Goal: Task Accomplishment & Management: Manage account settings

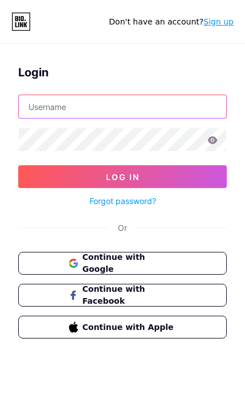
type input "09garcias"
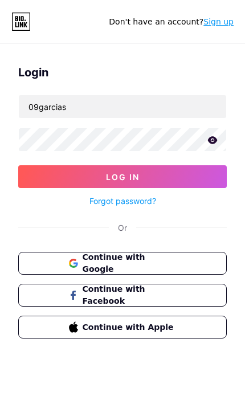
click at [123, 177] on button "Log In" at bounding box center [122, 176] width 209 height 23
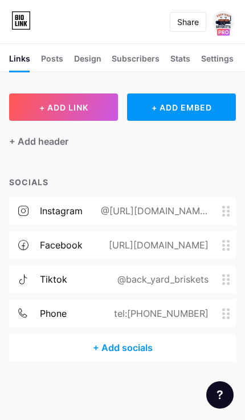
click at [225, 314] on icon at bounding box center [227, 314] width 8 height 11
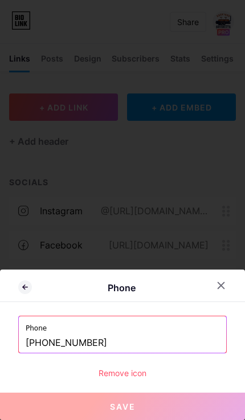
click at [152, 342] on input "[PHONE_NUMBER]" at bounding box center [123, 343] width 194 height 19
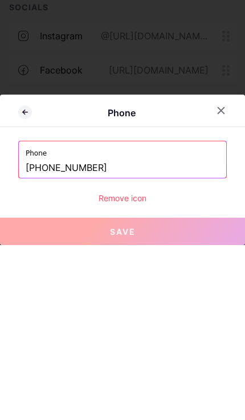
scroll to position [66, 0]
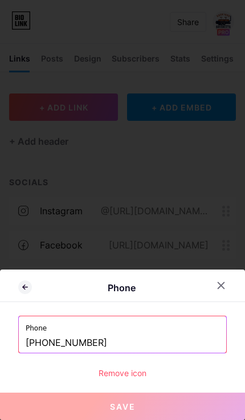
click at [139, 337] on input "[PHONE_NUMBER]" at bounding box center [123, 343] width 194 height 19
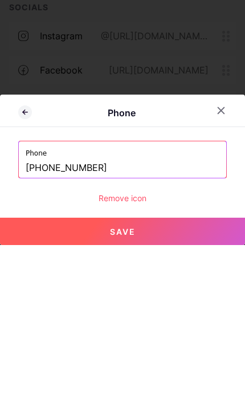
click at [60, 393] on button "Save" at bounding box center [122, 406] width 245 height 27
type input "tel:[PHONE_NUMBER]"
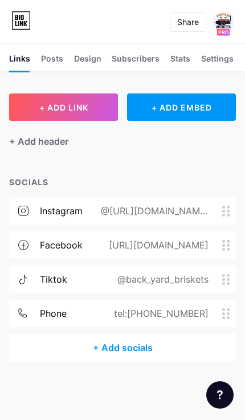
click at [187, 50] on div "Links Posts Design Subscribers NEW Stats Settings" at bounding box center [122, 57] width 245 height 28
click at [189, 57] on div "Stats" at bounding box center [181, 61] width 20 height 19
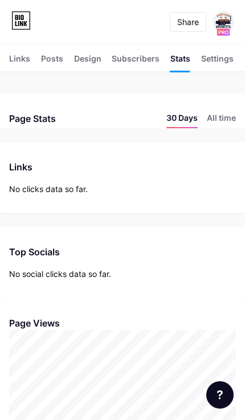
scroll to position [420, 245]
click at [133, 59] on div "Subscribers NEW" at bounding box center [136, 61] width 48 height 19
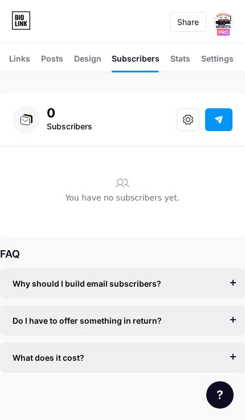
click at [78, 63] on div "Design" at bounding box center [87, 61] width 27 height 19
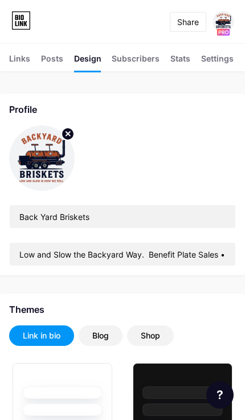
type input "#1a1717"
type input "#ffffff"
click at [46, 66] on div "Posts" at bounding box center [52, 61] width 22 height 19
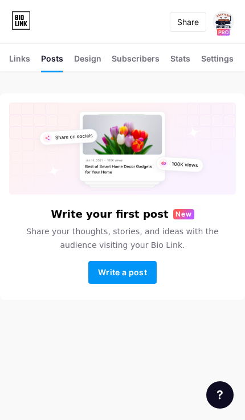
click at [141, 277] on span "Write a post" at bounding box center [122, 273] width 49 height 10
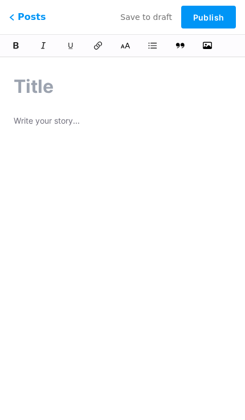
click at [205, 51] on button "button" at bounding box center [208, 46] width 14 height 14
click at [17, 23] on span "Posts" at bounding box center [27, 17] width 37 height 14
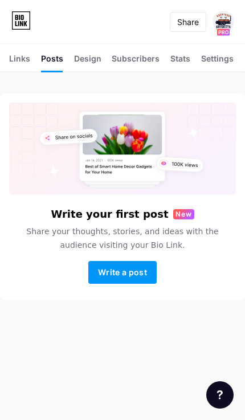
click at [15, 62] on div "Links" at bounding box center [19, 61] width 21 height 19
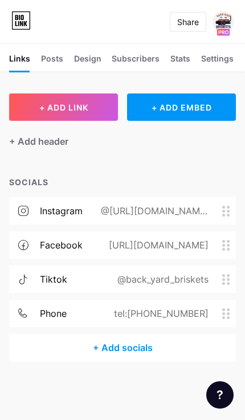
click at [164, 106] on div "+ ADD EMBED" at bounding box center [181, 107] width 109 height 27
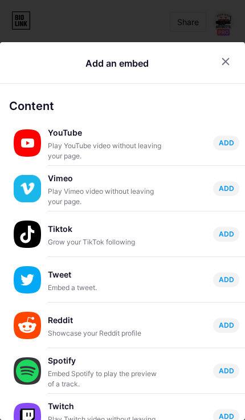
click at [226, 57] on icon at bounding box center [225, 61] width 9 height 9
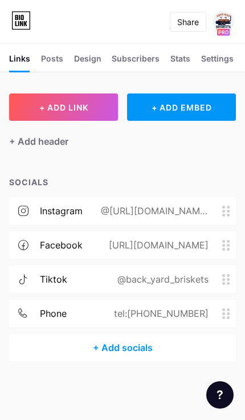
click at [226, 26] on img at bounding box center [224, 22] width 22 height 22
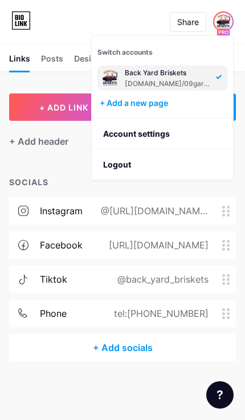
click at [111, 128] on link "Account settings" at bounding box center [162, 134] width 141 height 31
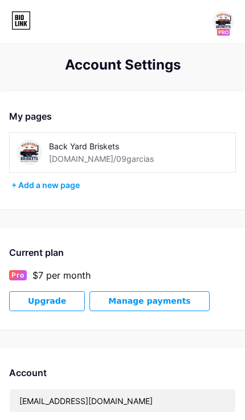
click at [15, 24] on icon at bounding box center [20, 20] width 19 height 18
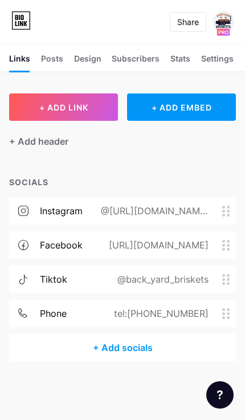
click at [192, 19] on div "Share" at bounding box center [188, 22] width 22 height 12
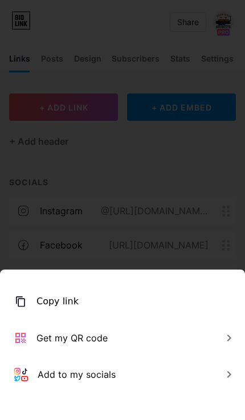
click at [38, 335] on div "Get my QR code" at bounding box center [72, 338] width 71 height 14
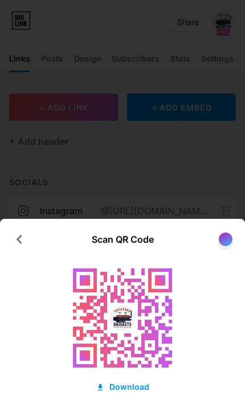
click at [126, 389] on div "Download" at bounding box center [123, 387] width 54 height 12
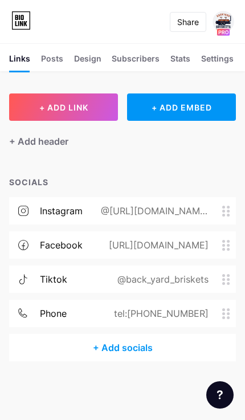
click at [197, 112] on div "+ ADD EMBED" at bounding box center [181, 107] width 109 height 27
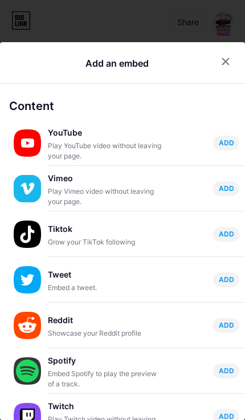
click at [233, 51] on div at bounding box center [226, 61] width 21 height 21
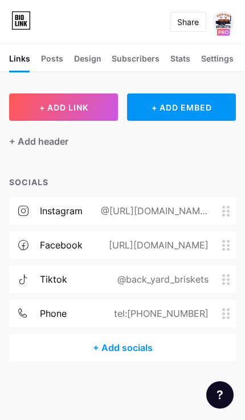
click at [23, 106] on button "+ ADD LINK" at bounding box center [63, 107] width 109 height 27
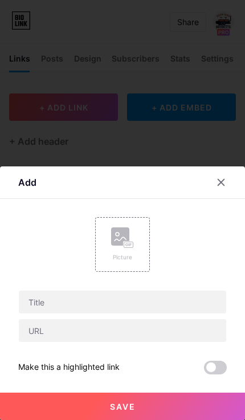
click at [132, 258] on div "Picture" at bounding box center [122, 257] width 23 height 9
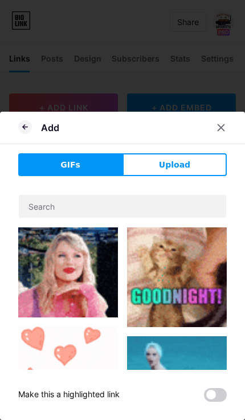
click at [202, 165] on button "Upload" at bounding box center [175, 164] width 104 height 23
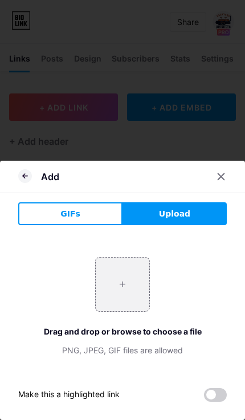
click at [130, 289] on input "file" at bounding box center [123, 285] width 54 height 54
type input "C:\fakepath\09garcias-biolink.png"
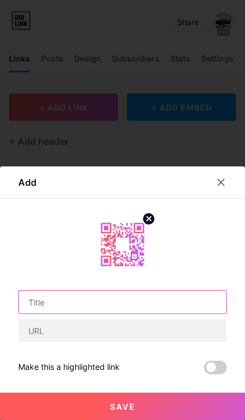
click at [135, 305] on input "text" at bounding box center [123, 302] width 208 height 23
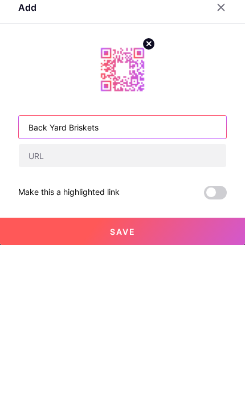
type input "Back Yard Briskets"
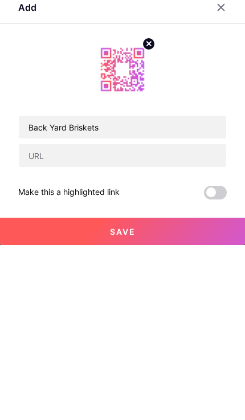
scroll to position [66, 0]
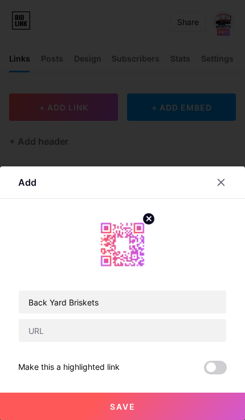
click at [149, 411] on button "Save" at bounding box center [122, 406] width 245 height 27
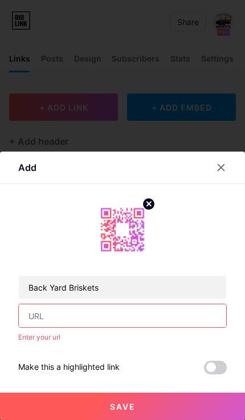
click at [155, 315] on input "text" at bounding box center [123, 316] width 208 height 23
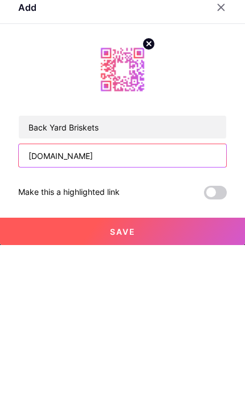
type input "[DOMAIN_NAME]"
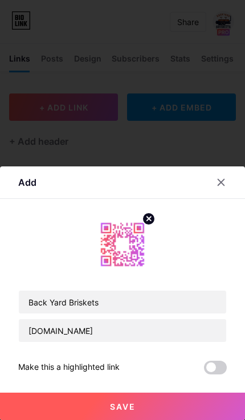
click at [46, 402] on button "Save" at bounding box center [122, 406] width 245 height 27
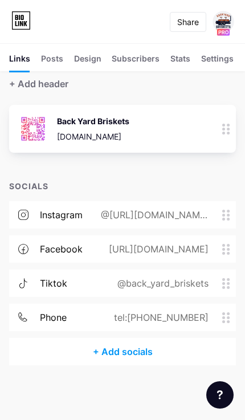
click at [36, 126] on img at bounding box center [33, 129] width 30 height 30
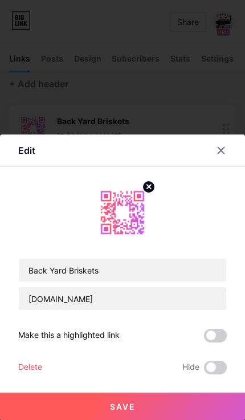
click at [215, 331] on span at bounding box center [215, 336] width 23 height 14
click at [204, 339] on input "checkbox" at bounding box center [204, 339] width 0 height 0
click at [72, 409] on button "Save" at bounding box center [122, 406] width 245 height 27
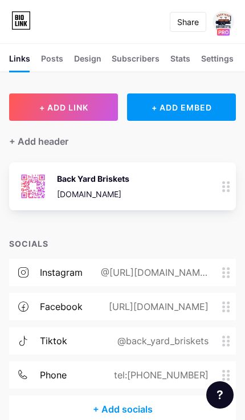
click at [31, 190] on img at bounding box center [33, 187] width 30 height 30
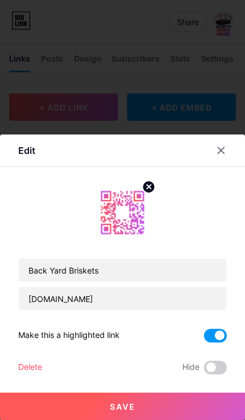
click at [117, 214] on img at bounding box center [122, 212] width 55 height 55
click at [225, 150] on icon at bounding box center [221, 150] width 9 height 9
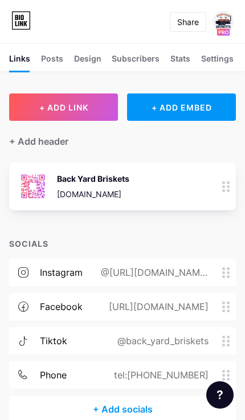
click at [225, 185] on icon at bounding box center [227, 186] width 8 height 11
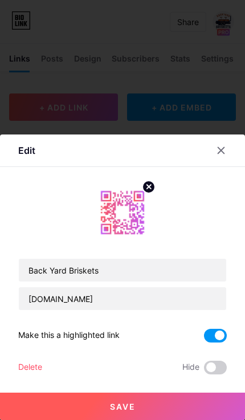
click at [115, 219] on img at bounding box center [122, 212] width 55 height 55
click at [228, 146] on div at bounding box center [221, 150] width 21 height 21
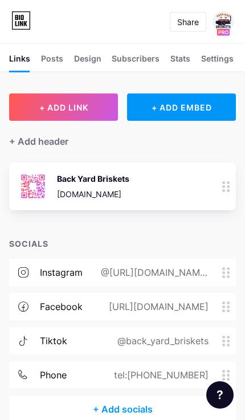
click at [164, 102] on div "+ ADD EMBED" at bounding box center [181, 107] width 109 height 27
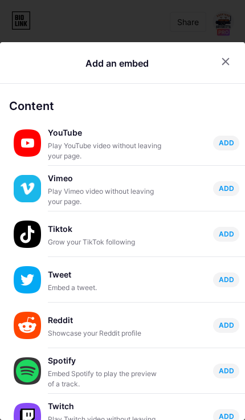
click at [228, 51] on div at bounding box center [226, 61] width 21 height 21
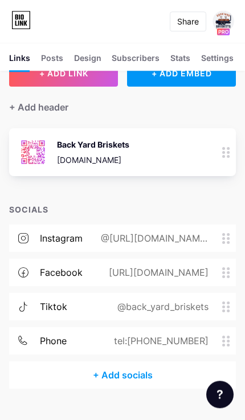
scroll to position [66, 0]
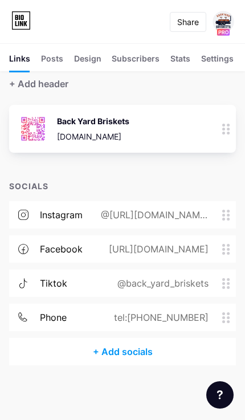
click at [29, 313] on span at bounding box center [24, 318] width 31 height 10
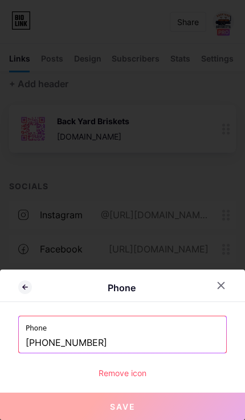
click at [43, 248] on div at bounding box center [122, 210] width 245 height 420
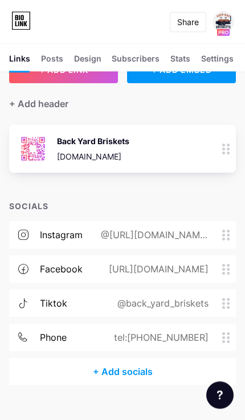
scroll to position [0, 0]
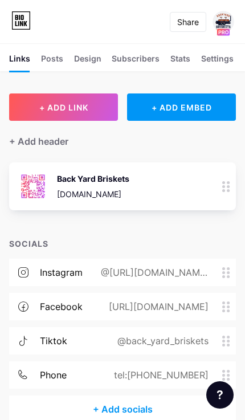
click at [79, 60] on div "Design" at bounding box center [87, 61] width 27 height 19
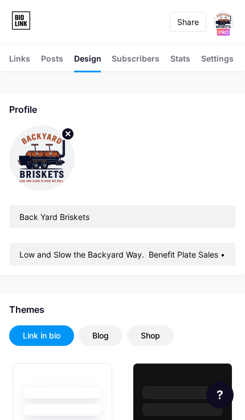
type input "#1a1717"
type input "#ffffff"
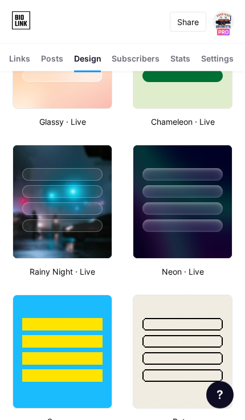
scroll to position [819, 0]
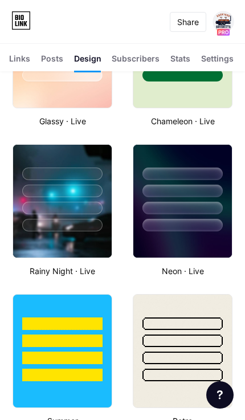
click at [39, 217] on div at bounding box center [62, 188] width 99 height 87
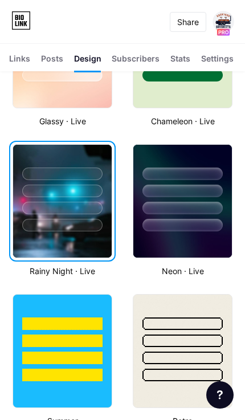
click at [42, 200] on div at bounding box center [62, 188] width 99 height 87
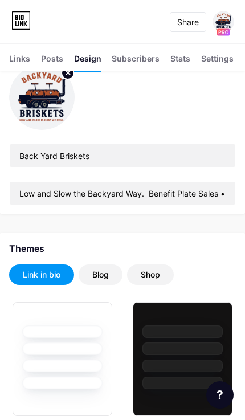
scroll to position [0, 0]
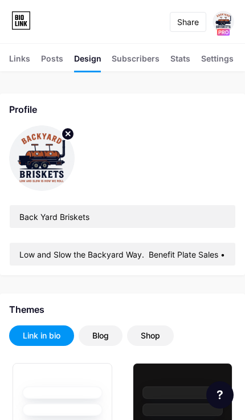
click at [223, 58] on div "Settings" at bounding box center [217, 61] width 33 height 19
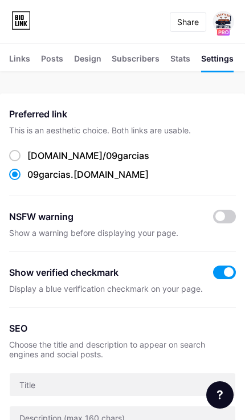
click at [222, 211] on span at bounding box center [224, 217] width 23 height 14
click at [213, 220] on input "checkbox" at bounding box center [213, 220] width 0 height 0
click at [184, 56] on div "Stats" at bounding box center [181, 61] width 20 height 19
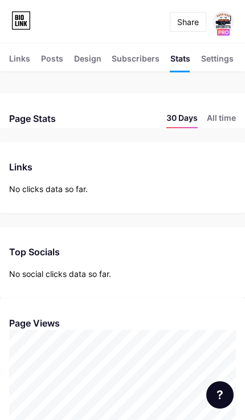
scroll to position [420, 245]
click at [143, 55] on div "Subscribers NEW" at bounding box center [136, 61] width 48 height 19
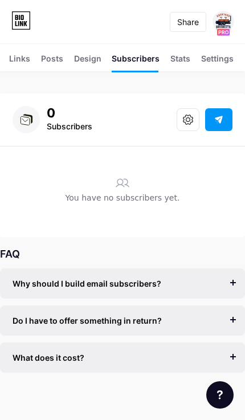
click at [92, 56] on div "Design" at bounding box center [87, 61] width 27 height 19
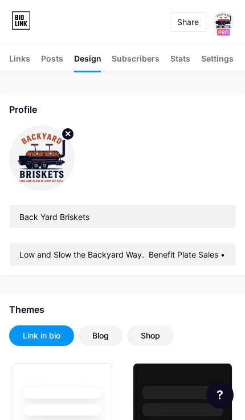
click at [51, 60] on div "Posts" at bounding box center [52, 61] width 22 height 19
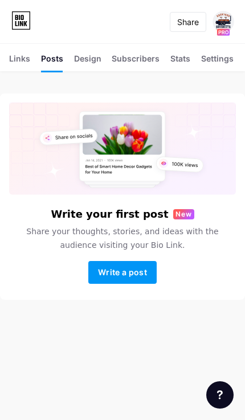
click at [12, 60] on div "Links" at bounding box center [19, 61] width 21 height 19
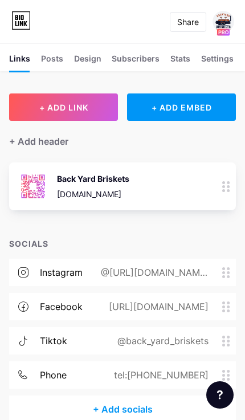
scroll to position [2, 0]
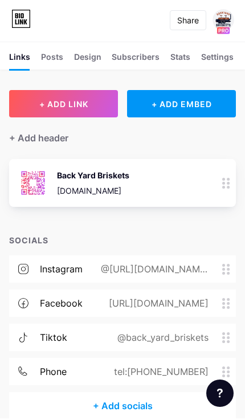
click at [215, 58] on div "Settings" at bounding box center [217, 61] width 33 height 19
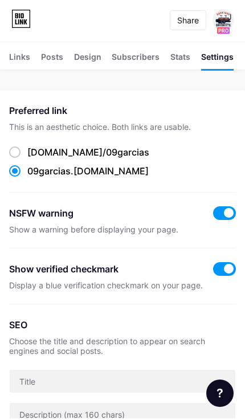
scroll to position [2, 0]
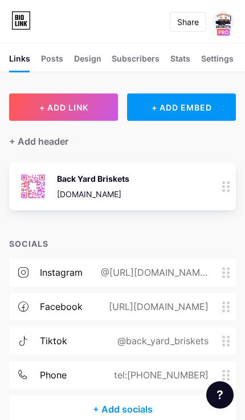
scroll to position [2, 0]
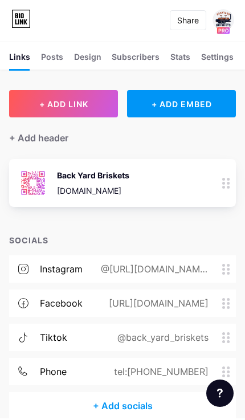
click at [225, 181] on circle at bounding box center [224, 181] width 3 height 3
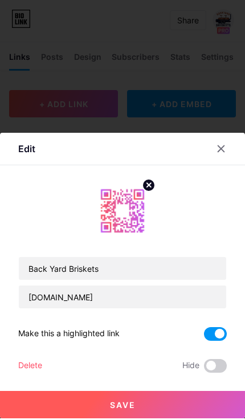
click at [118, 211] on img at bounding box center [122, 212] width 55 height 55
click at [220, 329] on span at bounding box center [215, 336] width 23 height 14
click at [204, 339] on input "checkbox" at bounding box center [204, 339] width 0 height 0
click at [90, 405] on button "Save" at bounding box center [122, 406] width 245 height 27
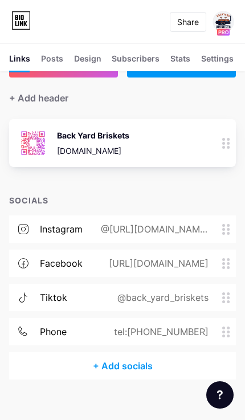
scroll to position [63, 0]
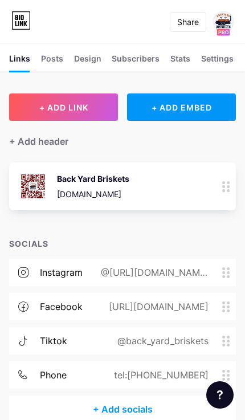
click at [163, 115] on div "+ ADD EMBED" at bounding box center [181, 107] width 109 height 27
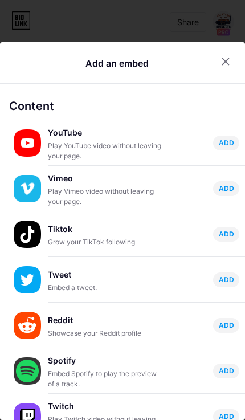
click at [221, 51] on div at bounding box center [226, 61] width 21 height 21
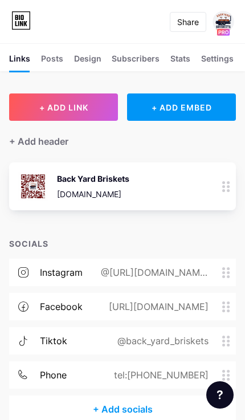
click at [225, 196] on div at bounding box center [226, 187] width 19 height 48
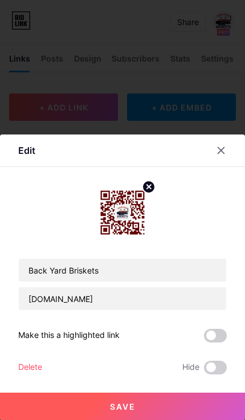
click at [227, 156] on div at bounding box center [221, 150] width 21 height 21
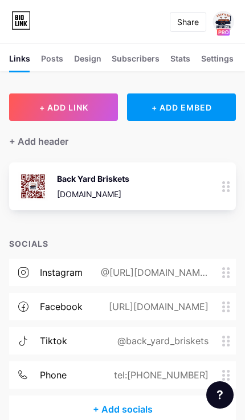
click at [217, 60] on div "Settings" at bounding box center [217, 61] width 33 height 19
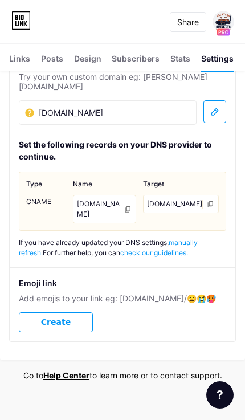
scroll to position [629, 0]
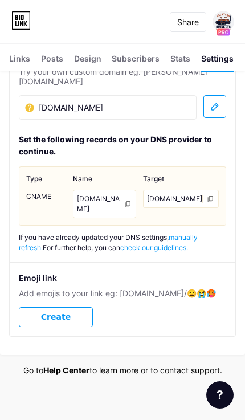
click at [189, 59] on div "Stats" at bounding box center [181, 61] width 20 height 19
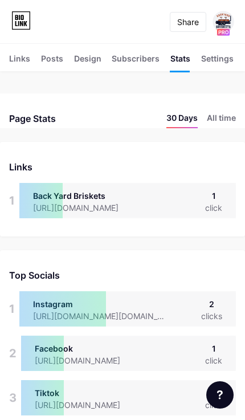
scroll to position [420, 245]
click at [92, 200] on div "Back Yard Briskets" at bounding box center [85, 196] width 104 height 12
click at [134, 60] on div "Subscribers NEW" at bounding box center [136, 61] width 48 height 19
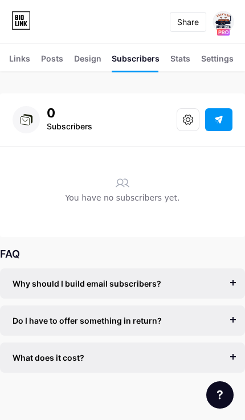
click at [77, 54] on div "Design" at bounding box center [87, 61] width 27 height 19
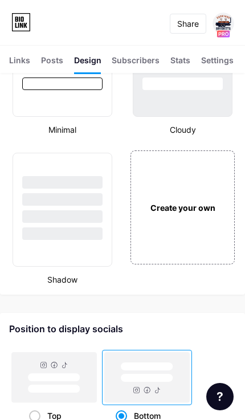
scroll to position [1861, 0]
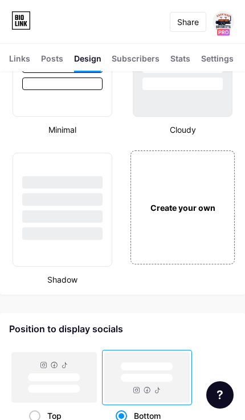
click at [167, 217] on div "Create your own" at bounding box center [183, 208] width 104 height 114
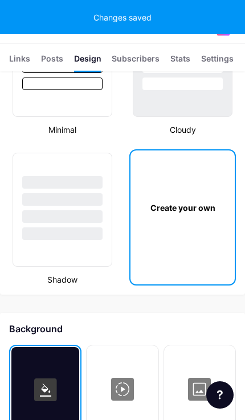
scroll to position [1959, 0]
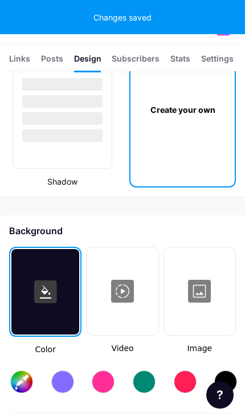
type input "#ffffff"
type input "#000000"
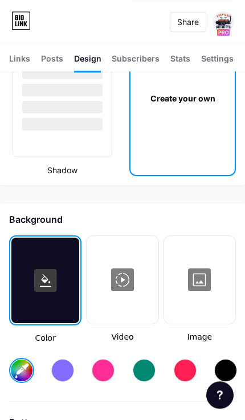
scroll to position [1971, 0]
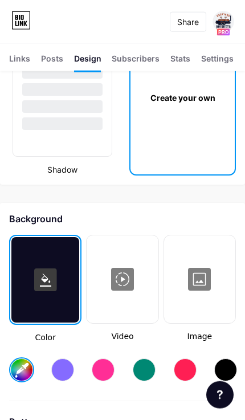
click at [224, 370] on div at bounding box center [226, 370] width 23 height 23
type input "#000000"
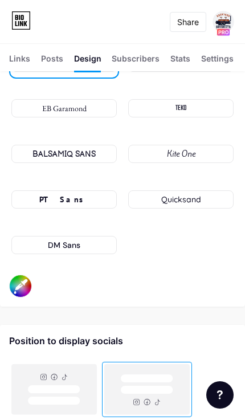
scroll to position [2534, 0]
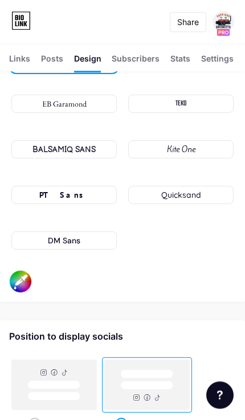
click at [18, 272] on input "#000000" at bounding box center [21, 282] width 22 height 22
type input "#ff3a30"
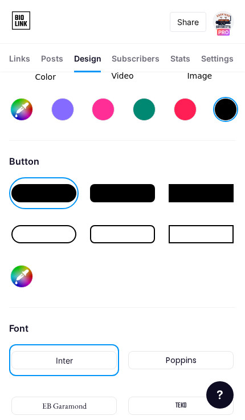
scroll to position [2226, 0]
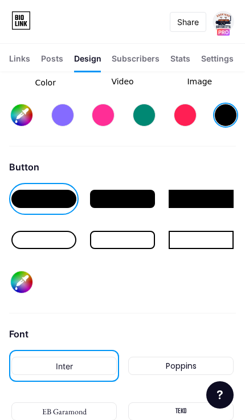
click at [128, 200] on div at bounding box center [122, 199] width 65 height 18
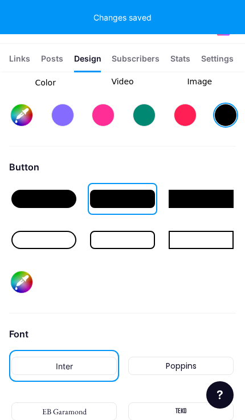
click at [30, 199] on div at bounding box center [43, 199] width 65 height 18
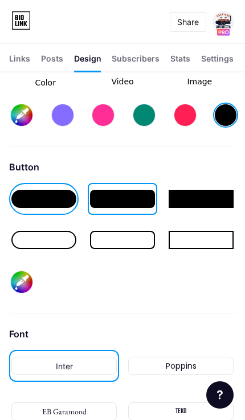
click at [26, 192] on div at bounding box center [43, 199] width 65 height 18
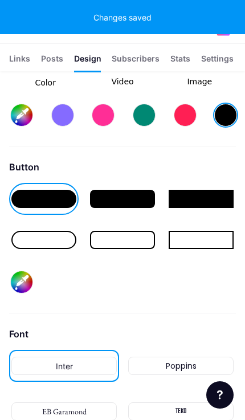
click at [105, 206] on div at bounding box center [122, 199] width 65 height 18
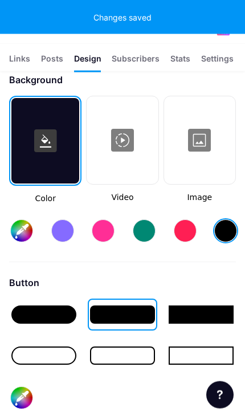
scroll to position [2107, 0]
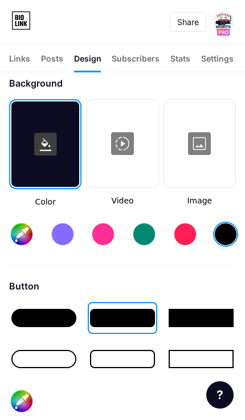
click at [204, 206] on span "Image" at bounding box center [200, 201] width 72 height 12
click at [197, 204] on span "Image" at bounding box center [200, 201] width 72 height 12
click at [195, 155] on div at bounding box center [199, 144] width 69 height 86
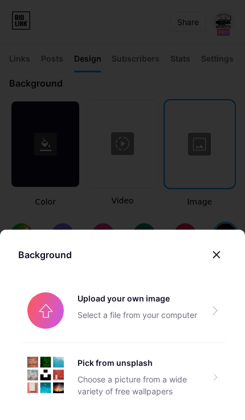
click at [90, 313] on input "file" at bounding box center [122, 311] width 209 height 64
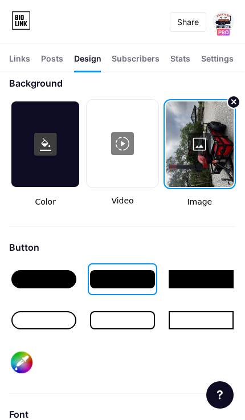
click at [190, 171] on div at bounding box center [200, 145] width 68 height 86
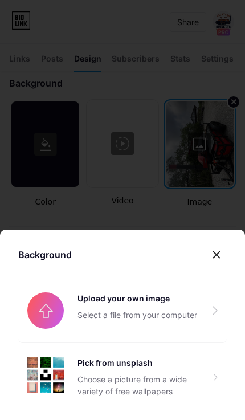
click at [43, 318] on input "file" at bounding box center [122, 311] width 209 height 64
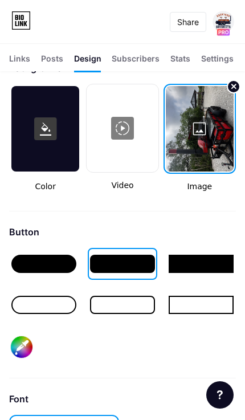
scroll to position [2121, 0]
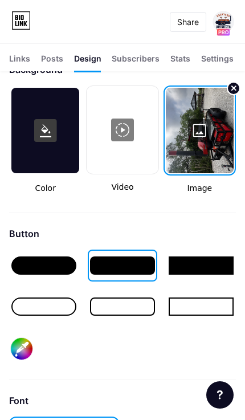
click at [200, 137] on div at bounding box center [200, 131] width 68 height 86
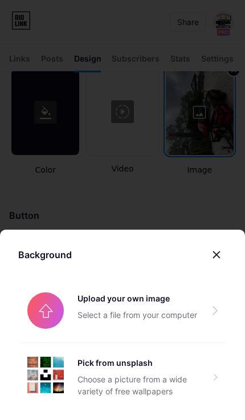
scroll to position [2140, 0]
click at [220, 258] on icon at bounding box center [217, 255] width 6 height 6
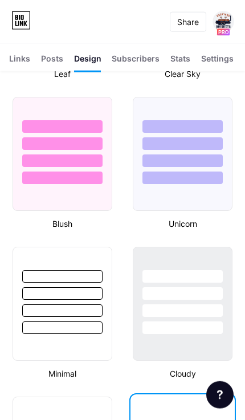
scroll to position [1614, 0]
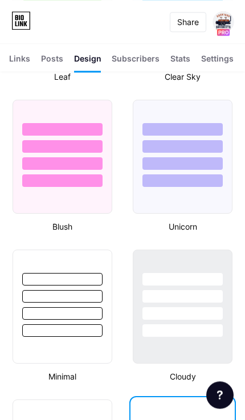
click at [18, 16] on icon at bounding box center [16, 17] width 3 height 5
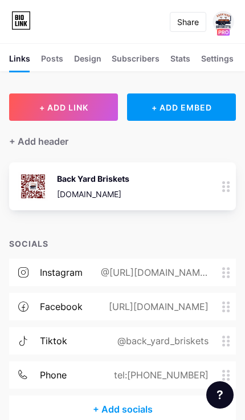
click at [46, 61] on div "Posts" at bounding box center [52, 61] width 22 height 19
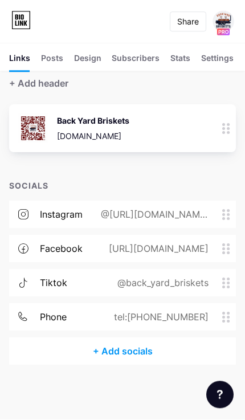
scroll to position [66, 0]
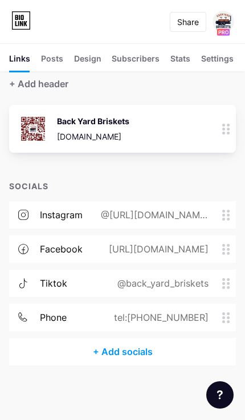
click at [177, 65] on div "Stats" at bounding box center [181, 61] width 20 height 19
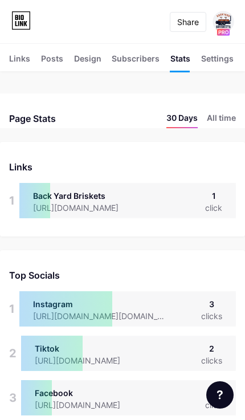
scroll to position [420, 245]
click at [216, 66] on div "Settings" at bounding box center [217, 61] width 33 height 19
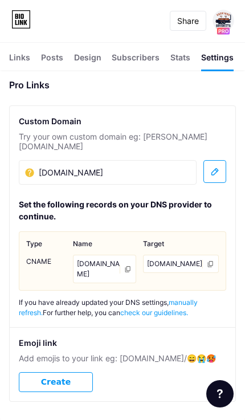
scroll to position [563, 0]
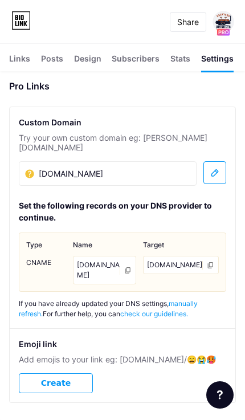
click at [45, 64] on div "Posts" at bounding box center [52, 61] width 22 height 19
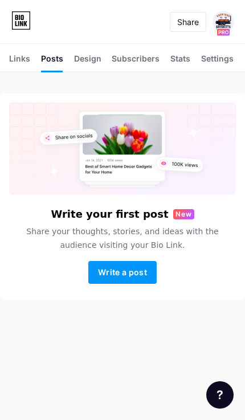
click at [82, 55] on div "Design" at bounding box center [87, 61] width 27 height 19
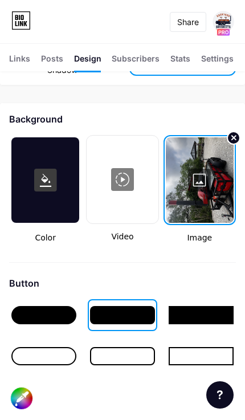
scroll to position [2071, 0]
click at [194, 205] on div at bounding box center [200, 181] width 68 height 86
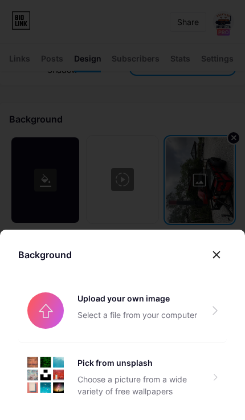
click at [51, 343] on input "file" at bounding box center [122, 311] width 209 height 64
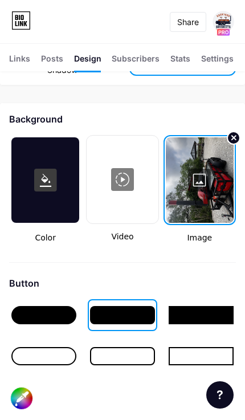
click at [231, 143] on circle at bounding box center [234, 138] width 13 height 13
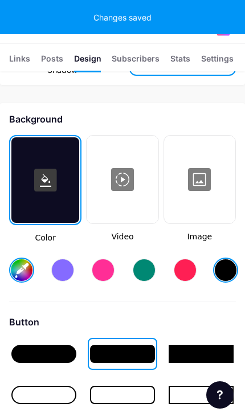
click at [201, 185] on div at bounding box center [199, 180] width 69 height 86
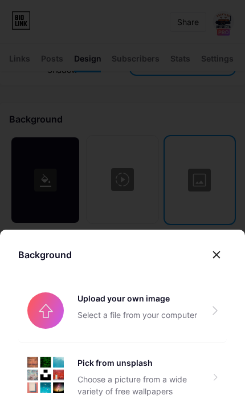
click at [43, 343] on input "file" at bounding box center [122, 311] width 209 height 64
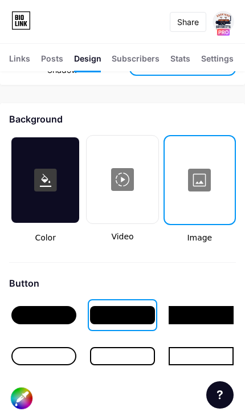
click at [199, 183] on div at bounding box center [200, 181] width 68 height 86
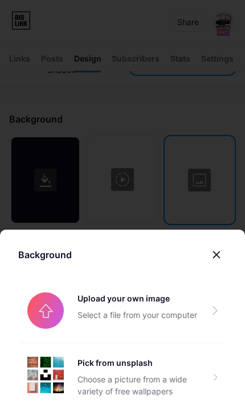
click at [39, 343] on input "file" at bounding box center [122, 311] width 209 height 64
click at [41, 343] on input "file" at bounding box center [122, 311] width 209 height 64
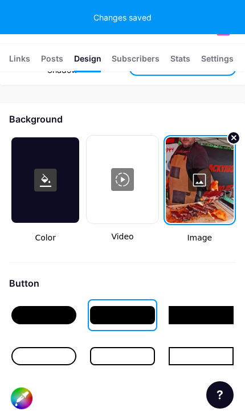
type input "#ffffff"
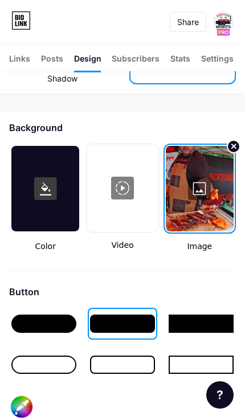
scroll to position [2061, 0]
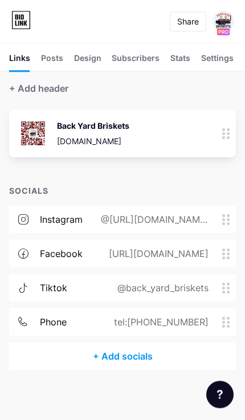
scroll to position [66, 0]
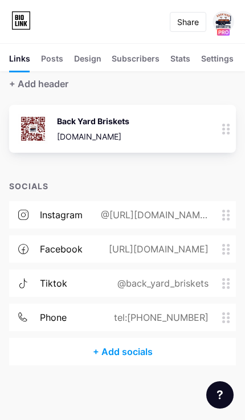
click at [224, 286] on circle at bounding box center [224, 287] width 3 height 3
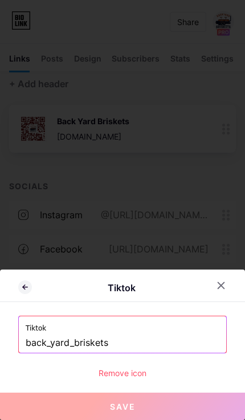
click at [109, 347] on input "back_yard_briskets" at bounding box center [123, 343] width 194 height 19
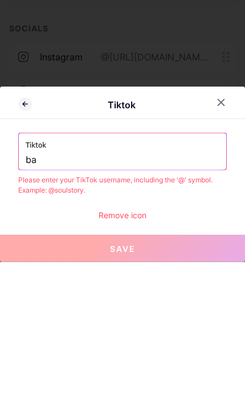
type input "b"
click at [38, 309] on input "text" at bounding box center [123, 318] width 194 height 19
paste input "bit.ly/BackYardTikTok"
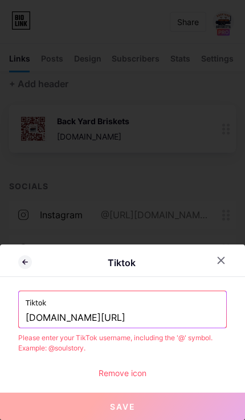
click at [26, 318] on input "bit.ly/BackYardTikTok" at bounding box center [123, 318] width 194 height 19
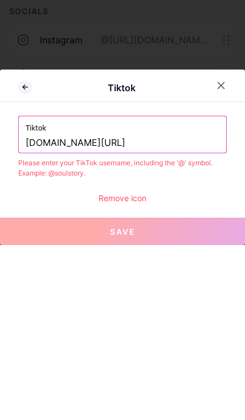
click at [134, 309] on input "bit.ly/BackYardTikTok" at bounding box center [123, 318] width 194 height 19
type input "b"
click at [38, 309] on input "text" at bounding box center [123, 318] width 194 height 19
paste input "https://www.tiktok.com/@back_yard_briskets?_t=ZP-8yoCXQKkWJr&_r=1"
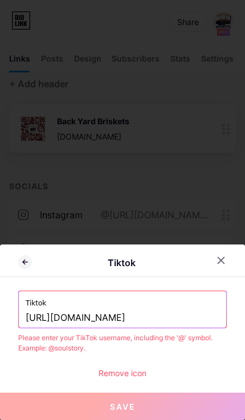
click at [128, 322] on input "https://www.tiktok.com/@back_yard_briskets" at bounding box center [123, 318] width 194 height 19
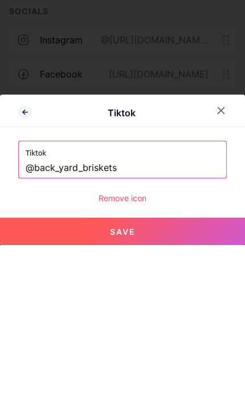
click at [71, 393] on button "Save" at bounding box center [122, 406] width 245 height 27
type input "https://tiktok.com/@back_yard_briskets"
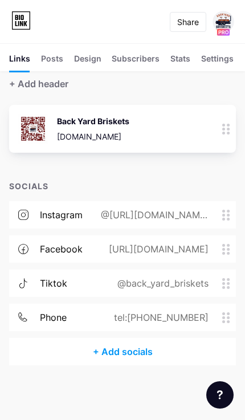
click at [14, 31] on link at bounding box center [20, 21] width 19 height 21
click at [20, 23] on icon at bounding box center [21, 23] width 3 height 5
click at [224, 286] on circle at bounding box center [224, 287] width 3 height 3
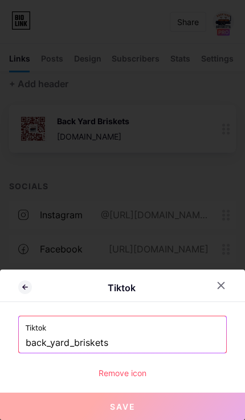
click at [121, 345] on input "back_yard_briskets" at bounding box center [123, 343] width 194 height 19
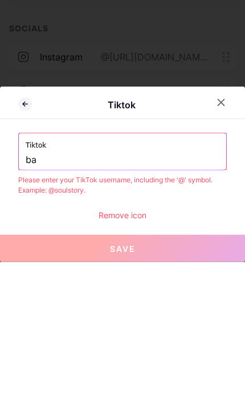
type input "b"
click at [31, 309] on input "text" at bounding box center [123, 318] width 194 height 19
paste input "[URL][DOMAIN_NAME]"
type input "[URL][DOMAIN_NAME]"
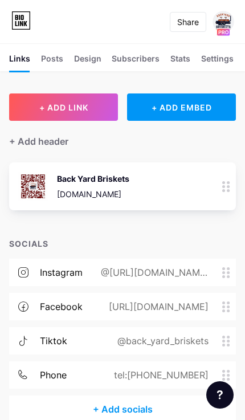
click at [222, 349] on div "tiktok @back_yard_briskets" at bounding box center [122, 340] width 227 height 27
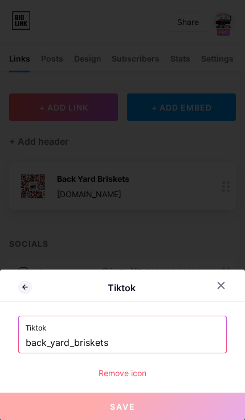
click at [110, 346] on input "back_yard_briskets" at bounding box center [123, 343] width 194 height 19
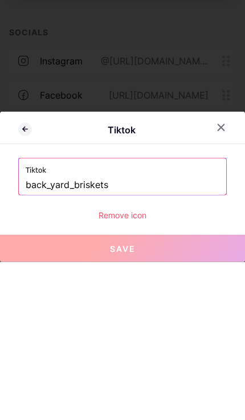
click at [109, 334] on input "back_yard_briskets" at bounding box center [123, 343] width 194 height 19
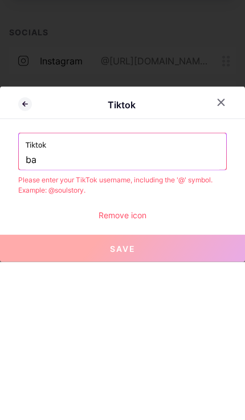
type input "b"
paste input "https://www.tiktok.com/@back_yard_briskets"
type input "https://www.tiktok.com/@back_yard_briskets"
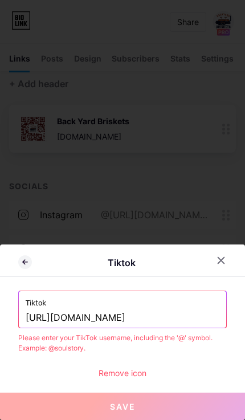
click at [220, 270] on div at bounding box center [221, 260] width 21 height 21
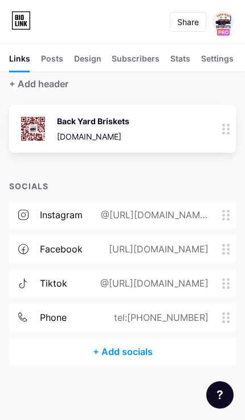
click at [25, 278] on icon at bounding box center [23, 283] width 10 height 10
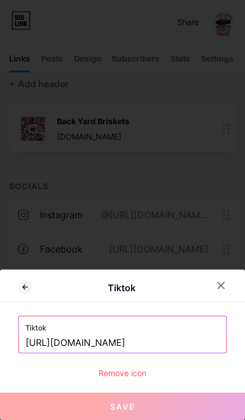
click at [217, 294] on div at bounding box center [221, 286] width 21 height 21
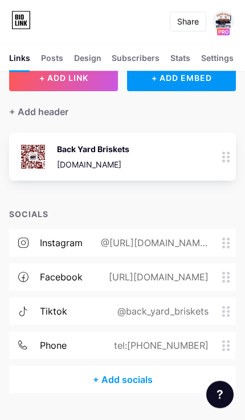
scroll to position [66, 0]
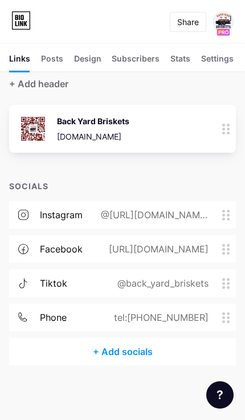
click at [87, 279] on div "tiktok @back_yard_briskets" at bounding box center [122, 283] width 227 height 27
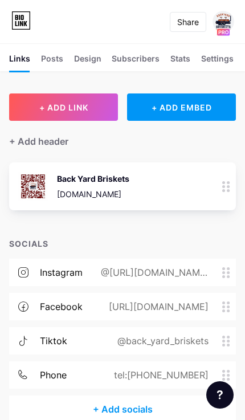
scroll to position [2, 0]
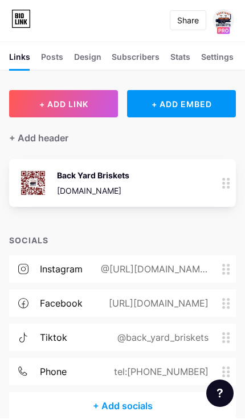
click at [226, 196] on div at bounding box center [226, 185] width 19 height 48
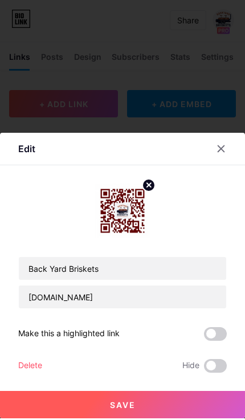
click at [150, 185] on icon at bounding box center [149, 187] width 4 height 4
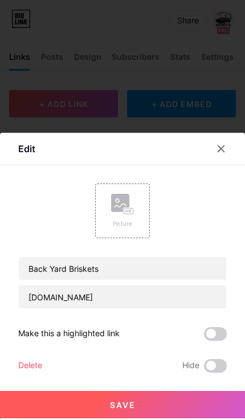
click at [121, 204] on rect at bounding box center [120, 205] width 18 height 18
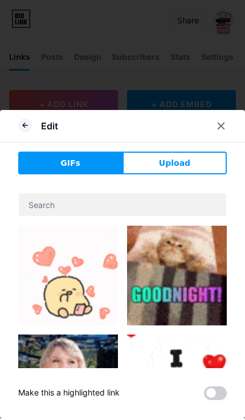
click at [155, 167] on button "Upload" at bounding box center [175, 164] width 104 height 23
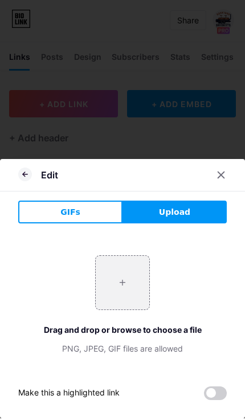
click at [116, 286] on input "file" at bounding box center [123, 285] width 54 height 54
type input "C:\fakepath\IMG_2483.png"
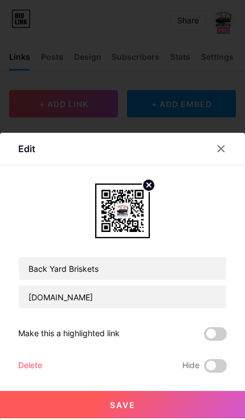
click at [232, 152] on div at bounding box center [228, 150] width 34 height 21
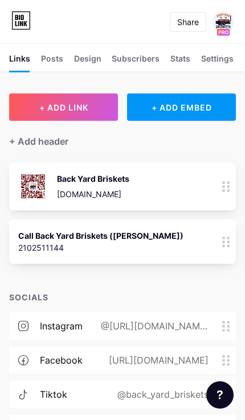
click at [227, 249] on div at bounding box center [226, 242] width 19 height 45
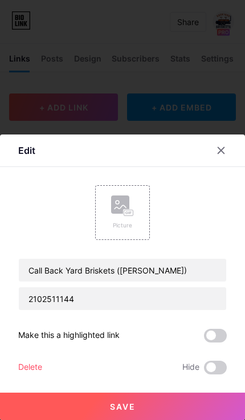
click at [213, 341] on span at bounding box center [215, 336] width 23 height 14
click at [204, 339] on input "checkbox" at bounding box center [204, 339] width 0 height 0
click at [103, 413] on button "Save" at bounding box center [122, 406] width 245 height 27
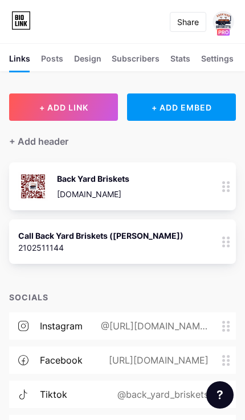
click at [224, 246] on circle at bounding box center [224, 246] width 3 height 3
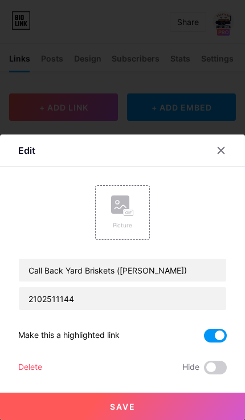
click at [27, 370] on div "Delete" at bounding box center [30, 368] width 24 height 14
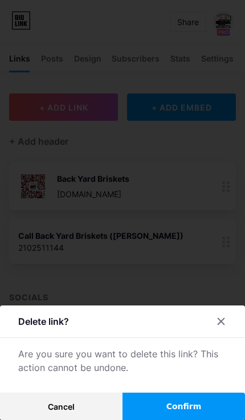
click at [156, 405] on button "Confirm" at bounding box center [184, 406] width 123 height 27
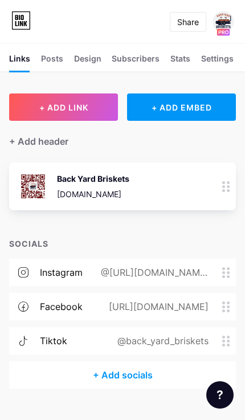
click at [119, 380] on div "+ Add socials" at bounding box center [122, 375] width 227 height 27
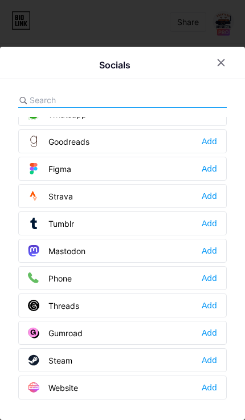
scroll to position [1013, 0]
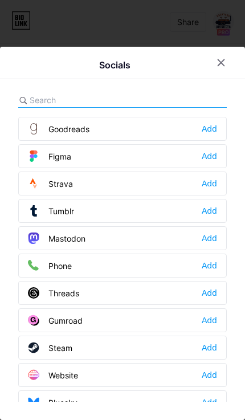
click at [213, 270] on div "Add" at bounding box center [209, 265] width 15 height 11
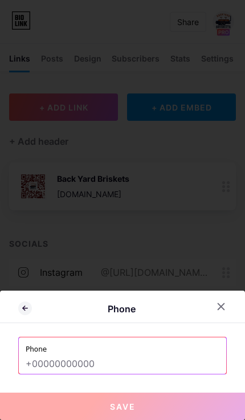
click at [49, 365] on input "text" at bounding box center [123, 364] width 194 height 19
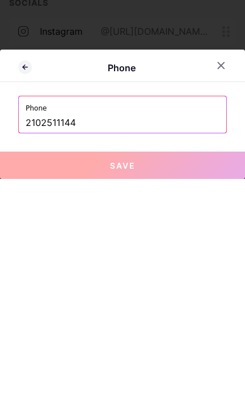
scroll to position [66, 0]
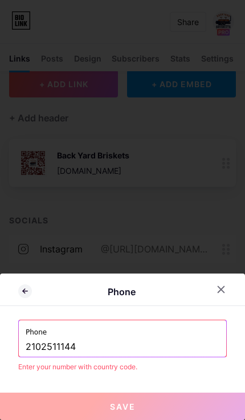
click at [26, 350] on input "2102511144" at bounding box center [123, 347] width 194 height 19
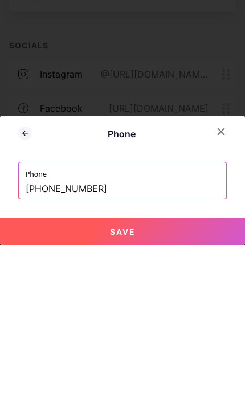
click at [89, 393] on button "Save" at bounding box center [122, 406] width 245 height 27
type input "tel:[PHONE_NUMBER]"
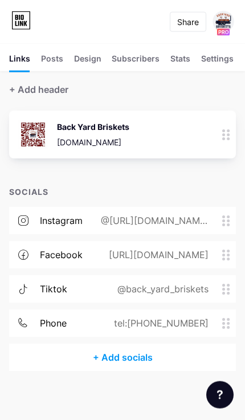
scroll to position [66, 0]
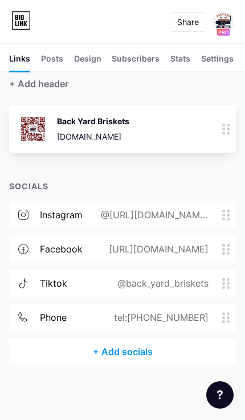
click at [227, 316] on div "phone tel:[PHONE_NUMBER]" at bounding box center [122, 317] width 227 height 27
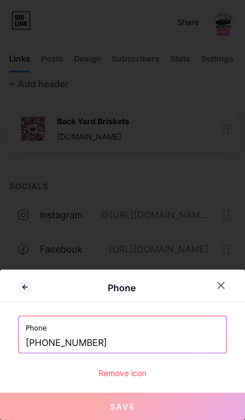
click at [88, 349] on input "[PHONE_NUMBER]" at bounding box center [123, 343] width 194 height 19
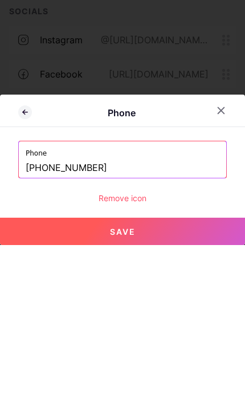
type input "[PHONE_NUMBER]"
click at [107, 367] on div "Remove icon" at bounding box center [122, 373] width 209 height 12
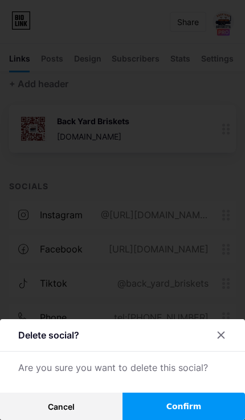
click at [149, 412] on button "Confirm" at bounding box center [184, 406] width 123 height 27
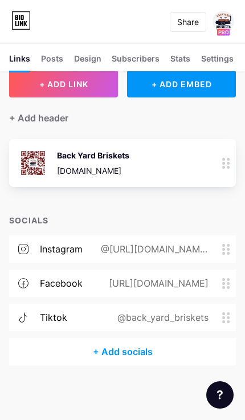
click at [117, 338] on div "+ Add socials" at bounding box center [122, 351] width 227 height 27
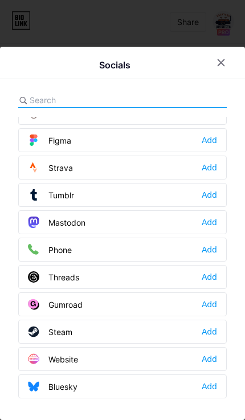
scroll to position [1029, 0]
click at [28, 250] on icon at bounding box center [33, 249] width 11 height 11
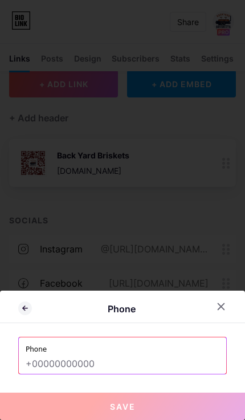
click at [38, 367] on input "text" at bounding box center [123, 364] width 194 height 19
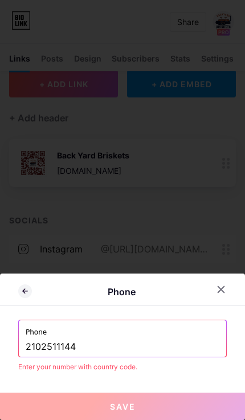
click at [26, 353] on input "2102511144" at bounding box center [123, 347] width 194 height 19
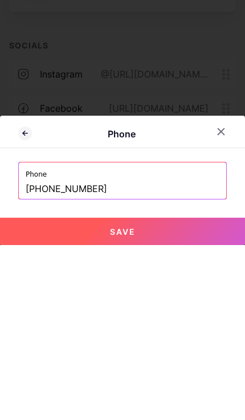
click at [34, 393] on button "Save" at bounding box center [122, 406] width 245 height 27
type input "tel:[PHONE_NUMBER]"
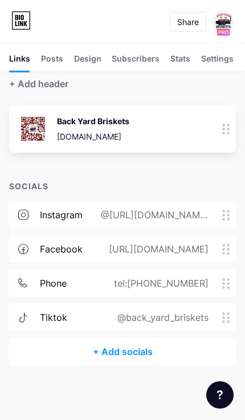
scroll to position [66, 0]
click at [46, 373] on div "Links Posts Design Subscribers NEW Stats Settings + ADD LINK + ADD EMBED + Add …" at bounding box center [122, 185] width 245 height 398
click at [224, 281] on div "tel:[PHONE_NUMBER]" at bounding box center [166, 284] width 140 height 14
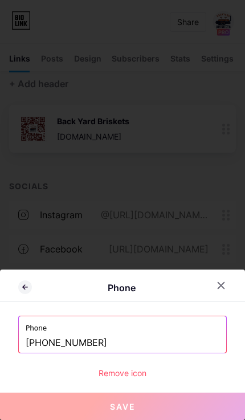
click at [103, 378] on div "Remove icon" at bounding box center [122, 373] width 209 height 12
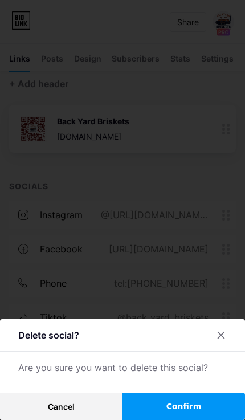
click at [153, 407] on button "Confirm" at bounding box center [184, 406] width 123 height 27
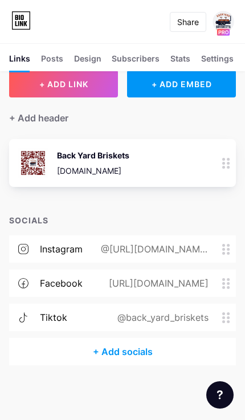
click at [104, 338] on div "+ Add socials" at bounding box center [122, 351] width 227 height 27
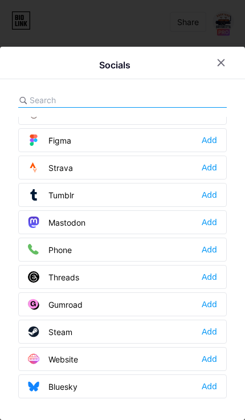
scroll to position [1029, 0]
click at [207, 287] on div "Threads Add" at bounding box center [122, 277] width 209 height 24
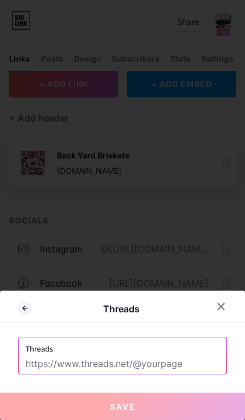
click at [66, 360] on input "text" at bounding box center [123, 364] width 194 height 19
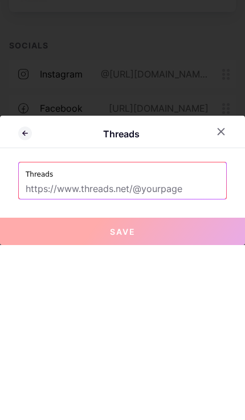
click at [43, 355] on input "text" at bounding box center [123, 364] width 194 height 19
paste input "[URL][DOMAIN_NAME]"
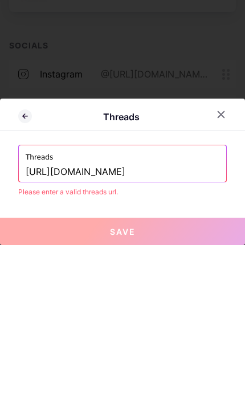
click at [142, 338] on input "[URL][DOMAIN_NAME]" at bounding box center [123, 347] width 194 height 19
click at [104, 338] on input "@backyardbriskets" at bounding box center [123, 347] width 194 height 19
type input "@"
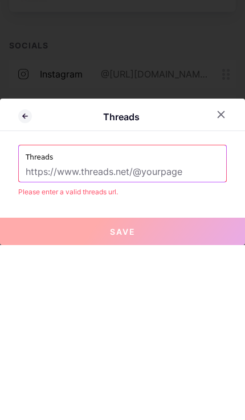
click at [42, 338] on input "text" at bounding box center [123, 347] width 194 height 19
paste input "https://www.threads.com/@backyardbriskets?igshid=NTc4MTIwNjQ2YQ=="
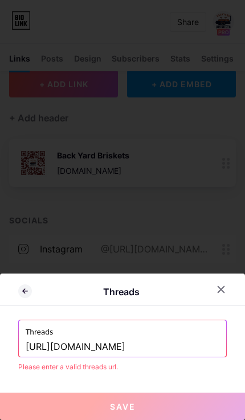
click at [51, 409] on button "Save" at bounding box center [122, 406] width 245 height 27
click at [124, 350] on input "https://www.threads.com/@backyardbriskets" at bounding box center [123, 347] width 194 height 19
click at [118, 355] on input "@backyardbriskets" at bounding box center [123, 347] width 194 height 19
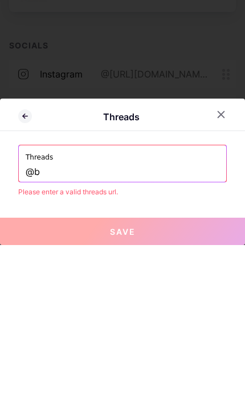
type input "@"
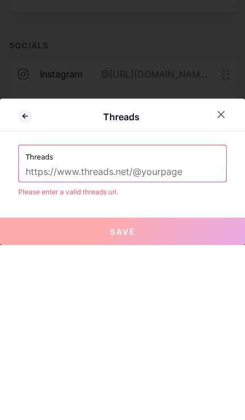
paste input "https://www.threads.com/@backyardbriskets?igshid=NTc4MTIwNjQ2YQ=="
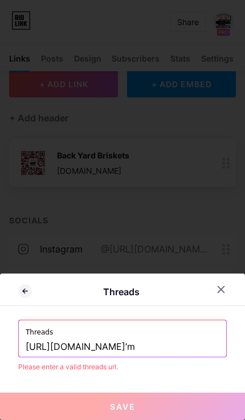
click at [165, 354] on input "https://www.threads.com/@backyardbriskets?igshid=NTc4MTIwNjQ2YQ==I’m" at bounding box center [123, 347] width 194 height 19
click at [75, 354] on input "[URL][DOMAIN_NAME]" at bounding box center [123, 347] width 194 height 19
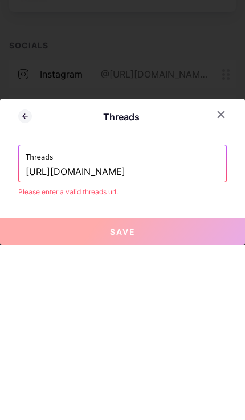
click at [51, 338] on input "[URL][DOMAIN_NAME]" at bounding box center [123, 347] width 194 height 19
type input "www.threads.com/@backyardbriskets"
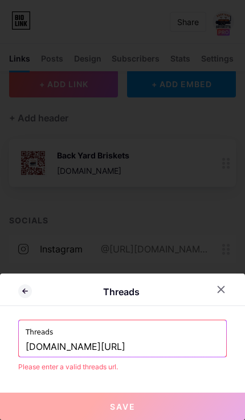
click at [65, 346] on input "www.threads.com/@backyardbriskets" at bounding box center [123, 347] width 194 height 19
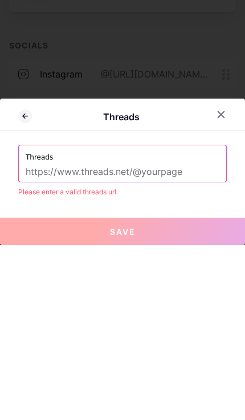
type input "[PERSON_NAME]"
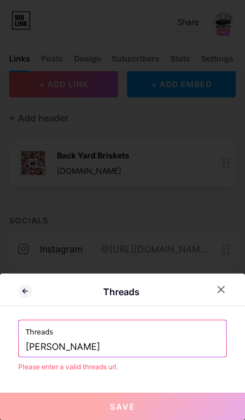
click at [68, 398] on button "Save" at bounding box center [122, 406] width 245 height 27
click at [67, 394] on button "Save" at bounding box center [122, 406] width 245 height 27
click at [35, 217] on div at bounding box center [122, 210] width 245 height 420
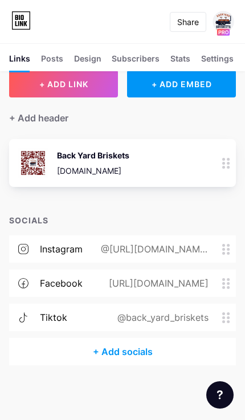
click at [119, 338] on div "+ Add socials" at bounding box center [122, 351] width 227 height 27
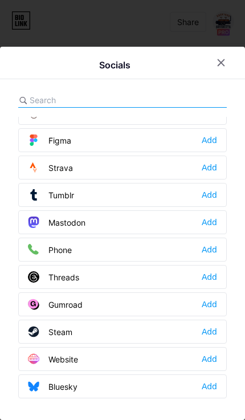
scroll to position [1028, 0]
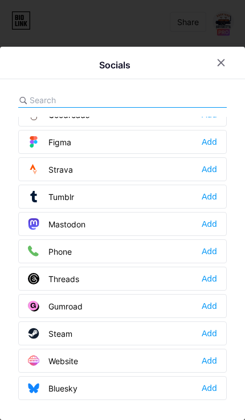
click at [49, 251] on div "Phone" at bounding box center [50, 251] width 44 height 11
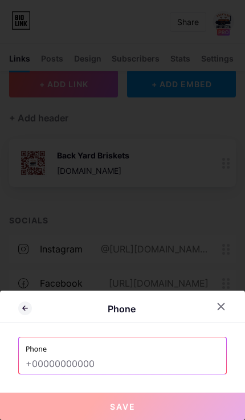
click at [50, 361] on input "text" at bounding box center [123, 364] width 194 height 19
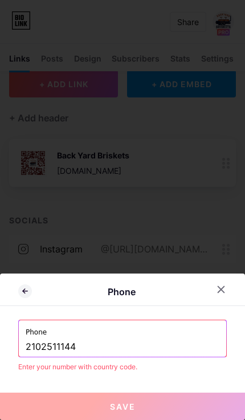
click at [26, 354] on input "2102511144" at bounding box center [123, 347] width 194 height 19
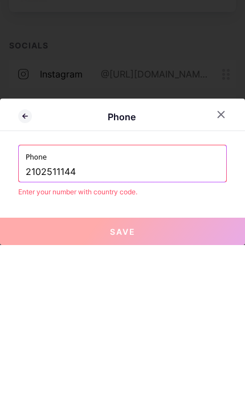
click at [29, 338] on input "2102511144" at bounding box center [123, 347] width 194 height 19
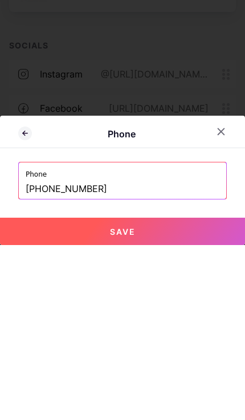
click at [46, 393] on button "Save" at bounding box center [122, 406] width 245 height 27
type input "tel:[PHONE_NUMBER]"
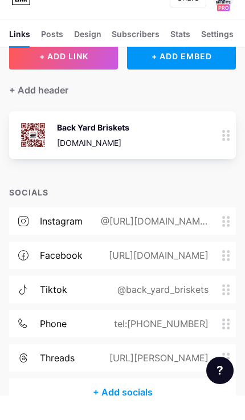
scroll to position [25, 0]
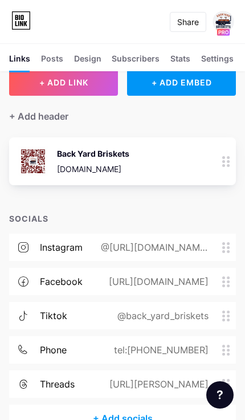
click at [175, 387] on div "https://Felipe Garcia" at bounding box center [156, 385] width 131 height 14
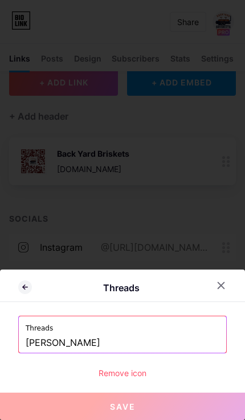
click at [157, 353] on input "Felipe Garcia" at bounding box center [123, 343] width 194 height 19
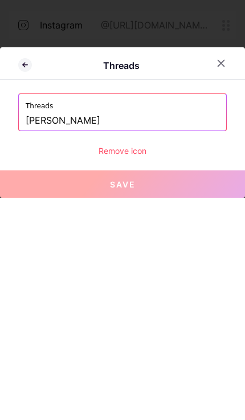
click at [78, 393] on button "Save" at bounding box center [122, 406] width 245 height 27
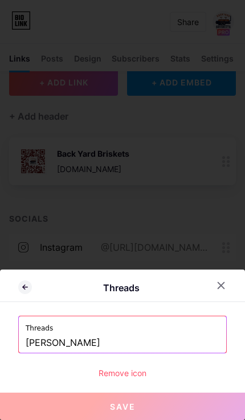
click at [170, 353] on input "Felipe Garcia" at bounding box center [123, 343] width 194 height 19
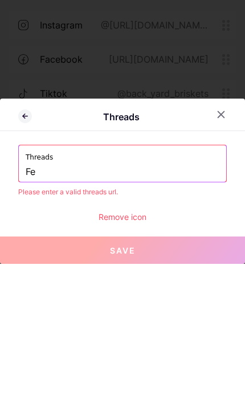
type input "F"
type input "Backyardbriskets"
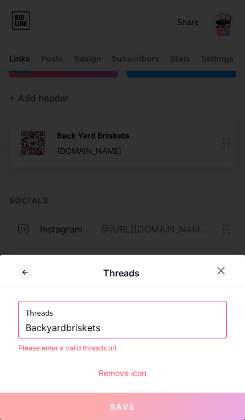
scroll to position [44, 0]
click at [31, 221] on div at bounding box center [122, 210] width 245 height 420
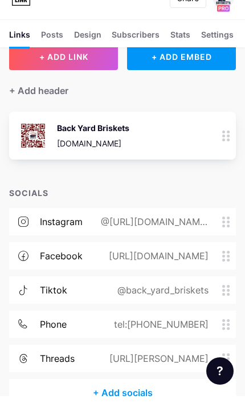
scroll to position [25, 0]
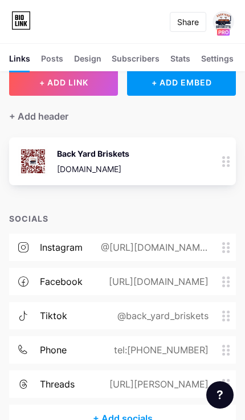
click at [194, 382] on div "[URL][PERSON_NAME]" at bounding box center [156, 385] width 131 height 14
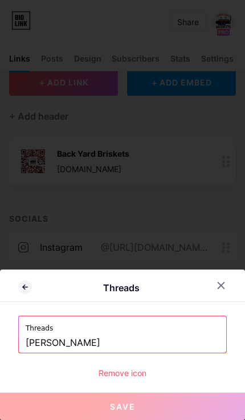
click at [169, 353] on input "[PERSON_NAME]" at bounding box center [123, 343] width 194 height 19
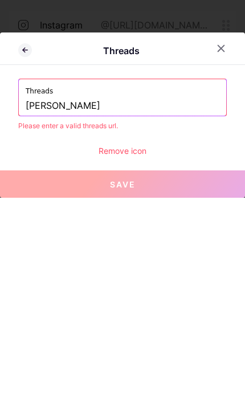
scroll to position [91, 0]
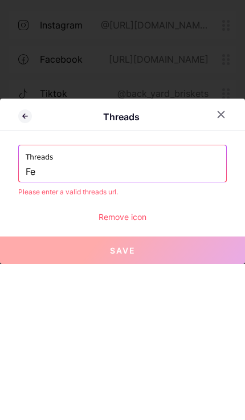
type input "F"
type input "H"
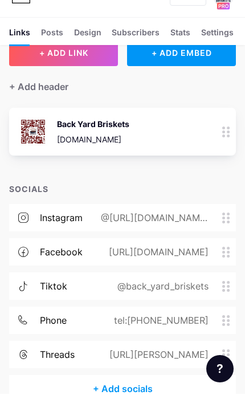
scroll to position [25, 0]
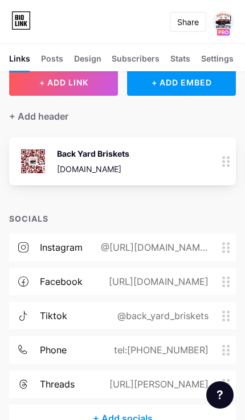
click at [191, 384] on div "[URL][PERSON_NAME]" at bounding box center [156, 385] width 131 height 14
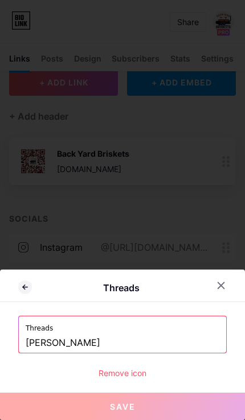
click at [176, 353] on input "[PERSON_NAME]" at bounding box center [123, 343] width 194 height 19
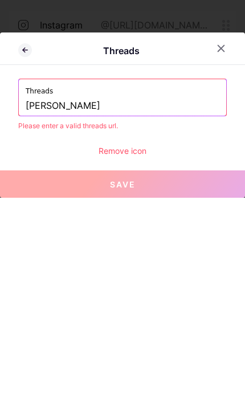
scroll to position [91, 0]
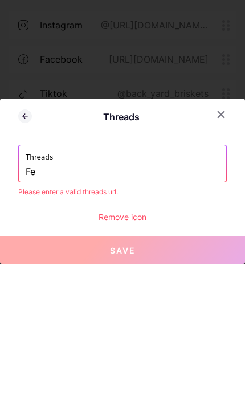
type input "F"
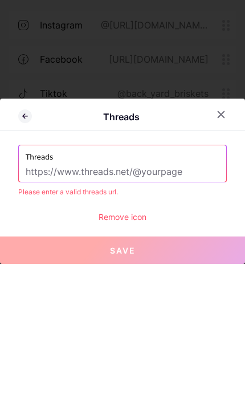
click at [43, 319] on input "text" at bounding box center [123, 328] width 194 height 19
paste input "[URL][DOMAIN_NAME]"
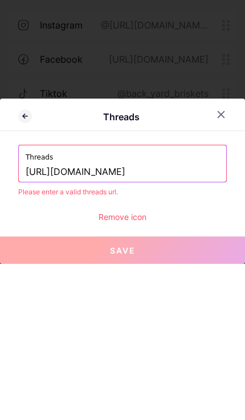
click at [124, 319] on input "https://www.threads.com/@backyardbriskets" at bounding box center [123, 328] width 194 height 19
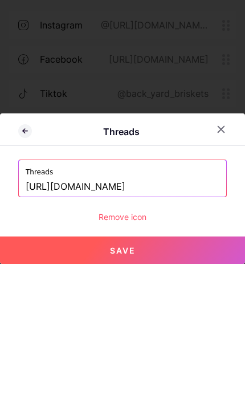
type input "https://www.threads.net/@backyardbriskets"
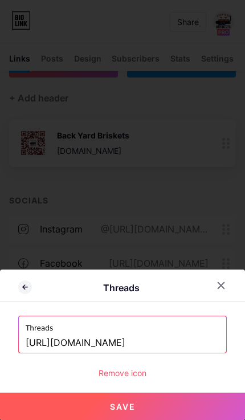
scroll to position [44, 0]
click at [180, 407] on button "Save" at bounding box center [122, 406] width 245 height 27
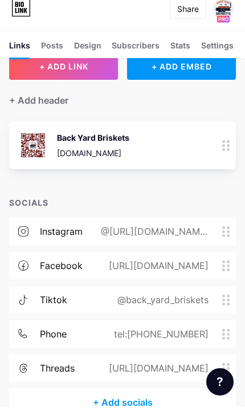
scroll to position [25, 0]
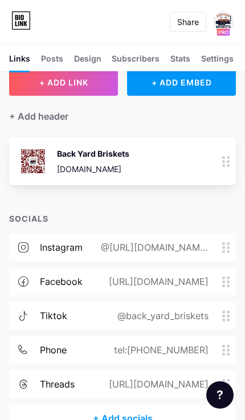
click at [180, 389] on div "[URL][DOMAIN_NAME]" at bounding box center [157, 385] width 132 height 14
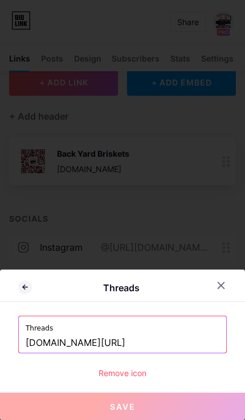
click at [15, 216] on div at bounding box center [122, 210] width 245 height 420
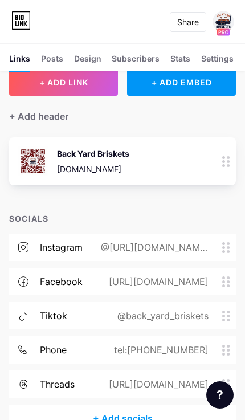
click at [192, 318] on div "@back_yard_briskets" at bounding box center [160, 316] width 123 height 14
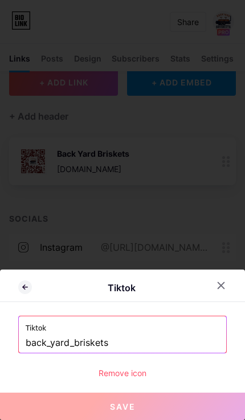
click at [132, 353] on input "back_yard_briskets" at bounding box center [123, 343] width 194 height 19
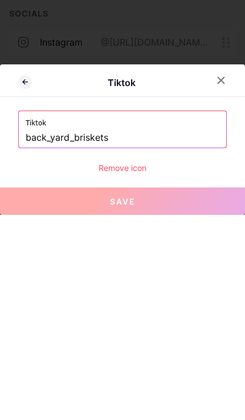
click at [28, 393] on button "Save" at bounding box center [122, 406] width 245 height 27
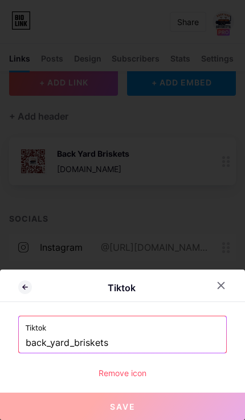
click at [162, 353] on input "back_yard_briskets" at bounding box center [123, 343] width 194 height 19
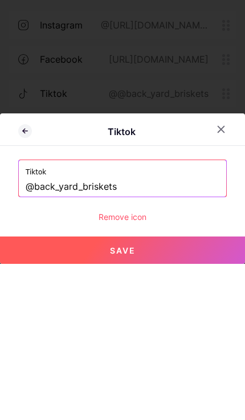
click at [34, 393] on button "Save" at bounding box center [122, 406] width 245 height 27
type input "https://tiktok.com/@back_yard_briskets"
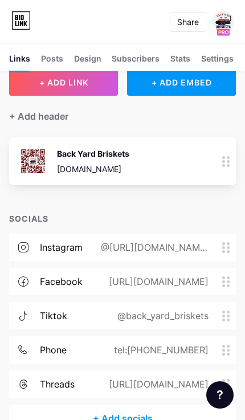
click at [188, 356] on div "tel:+2102511144" at bounding box center [159, 350] width 127 height 14
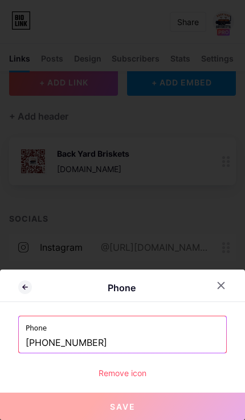
click at [26, 353] on input "+2102511144" at bounding box center [123, 343] width 194 height 19
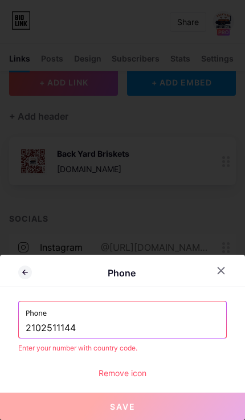
click at [157, 338] on input "2102511144" at bounding box center [123, 328] width 194 height 19
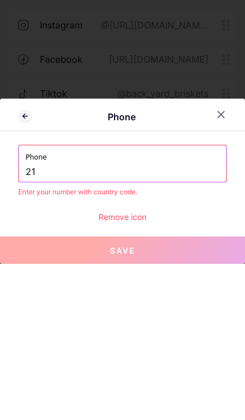
type input "2"
click at [15, 255] on div "Phone Phone 12102511144 Enter your number with country code. Remove icon Save" at bounding box center [122, 337] width 245 height 165
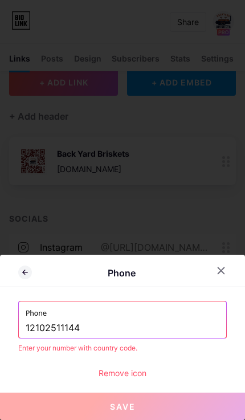
click at [27, 338] on input "12102511144" at bounding box center [123, 328] width 194 height 19
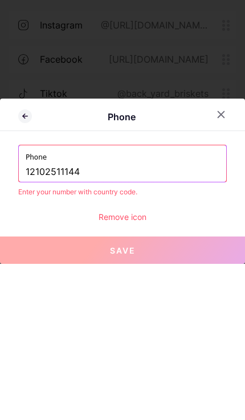
type input "[PHONE_NUMBER]"
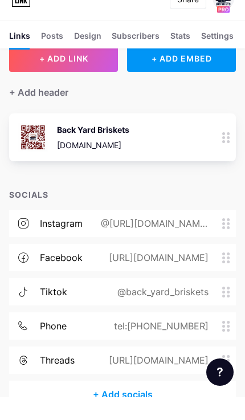
scroll to position [25, 0]
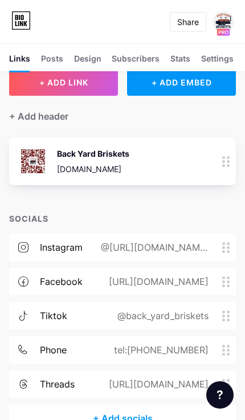
click at [156, 318] on div "@back_yard_briskets" at bounding box center [160, 316] width 123 height 14
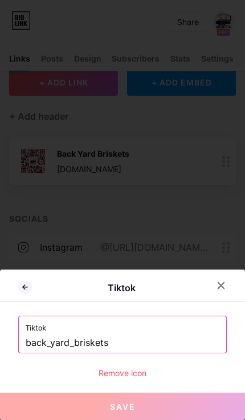
click at [49, 353] on input "back_yard_briskets" at bounding box center [123, 343] width 194 height 19
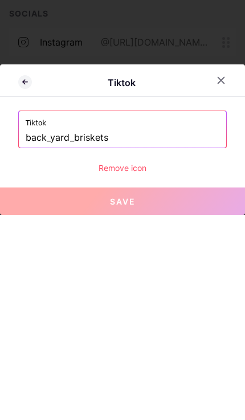
click at [53, 393] on button "Save" at bounding box center [122, 406] width 245 height 27
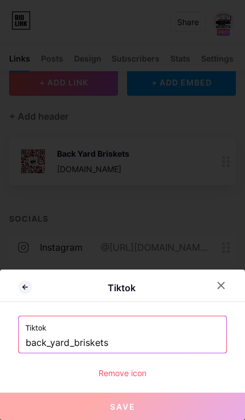
click at [145, 353] on input "back_yard_briskets" at bounding box center [123, 343] width 194 height 19
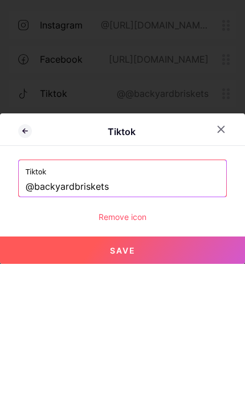
click at [23, 393] on button "Save" at bounding box center [122, 406] width 245 height 27
type input "[URL][DOMAIN_NAME]"
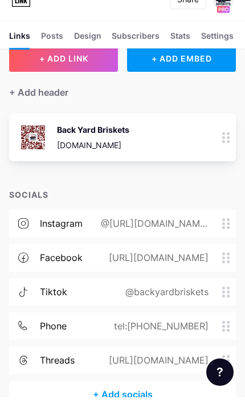
scroll to position [25, 0]
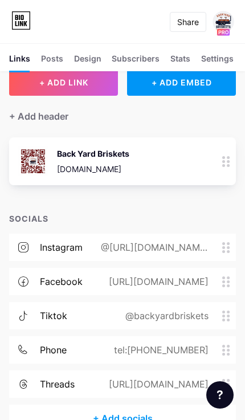
click at [139, 347] on div "tel:[PHONE_NUMBER]" at bounding box center [159, 350] width 127 height 14
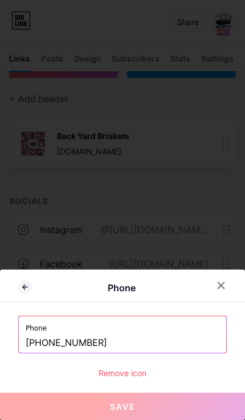
scroll to position [44, 0]
click at [95, 370] on div "Remove icon" at bounding box center [122, 373] width 209 height 12
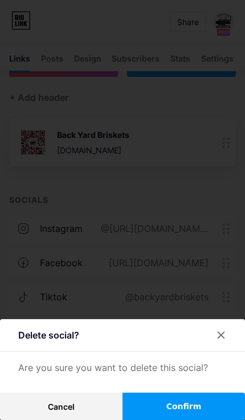
click at [148, 407] on button "Confirm" at bounding box center [184, 406] width 123 height 27
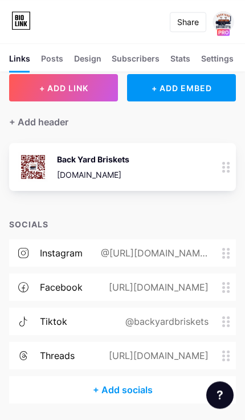
scroll to position [0, 0]
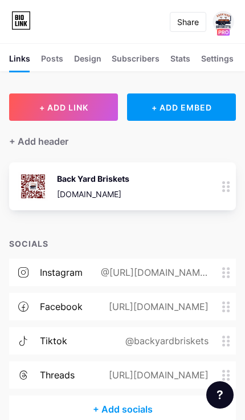
click at [30, 103] on button "+ ADD LINK" at bounding box center [63, 107] width 109 height 27
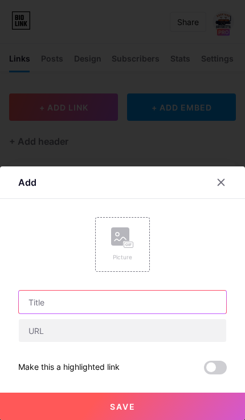
click at [39, 300] on input "text" at bounding box center [123, 302] width 208 height 23
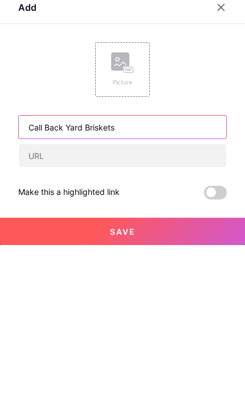
type input "Call Back Yard Briskets"
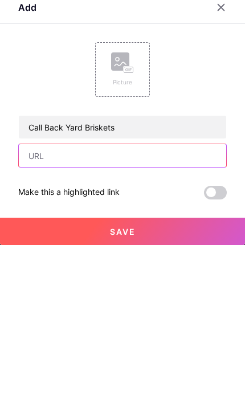
click at [57, 320] on input "text" at bounding box center [123, 331] width 208 height 23
type input "121025"
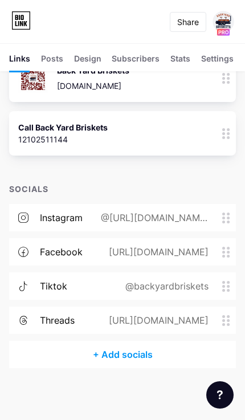
scroll to position [111, 0]
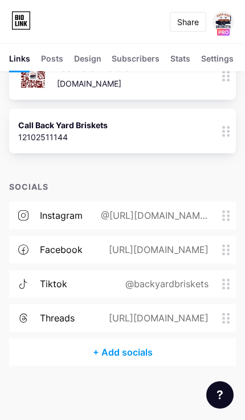
click at [175, 294] on div "tiktok @backyardbriskets" at bounding box center [122, 283] width 227 height 27
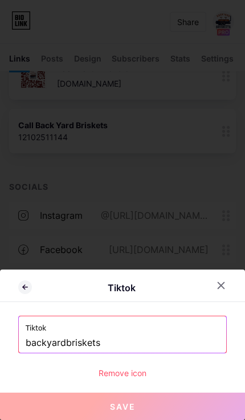
click at [160, 346] on input "backyardbriskets" at bounding box center [123, 343] width 194 height 19
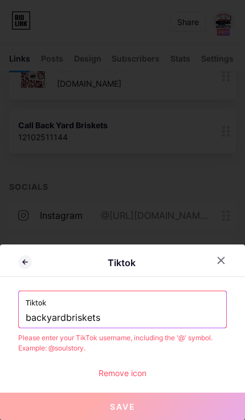
click at [21, 317] on div "Tiktok backyardbriskets" at bounding box center [123, 310] width 208 height 37
click at [28, 317] on input "backyardbriskets" at bounding box center [123, 318] width 194 height 19
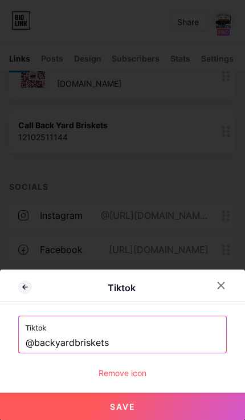
click at [152, 409] on button "Save" at bounding box center [122, 406] width 245 height 27
type input "[URL][DOMAIN_NAME]"
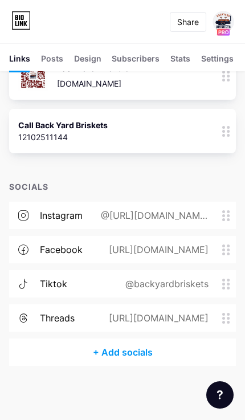
click at [138, 359] on div "+ Add socials" at bounding box center [122, 352] width 227 height 27
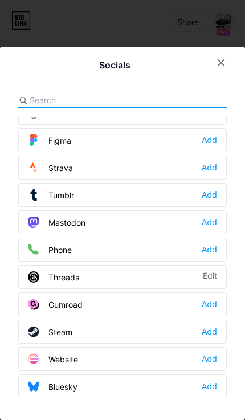
scroll to position [1029, 0]
click at [219, 259] on div "Phone Add" at bounding box center [122, 250] width 209 height 24
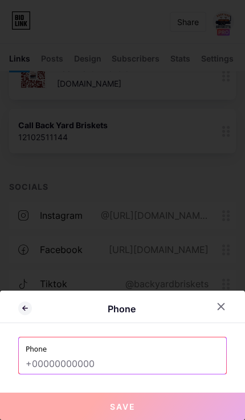
click at [161, 365] on input "text" at bounding box center [123, 364] width 194 height 19
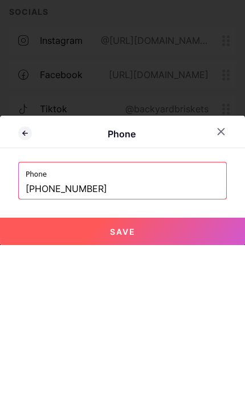
click at [25, 393] on button "Save" at bounding box center [122, 406] width 245 height 27
type input "tel:[PHONE_NUMBER]"
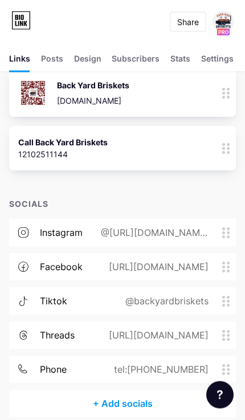
scroll to position [91, 0]
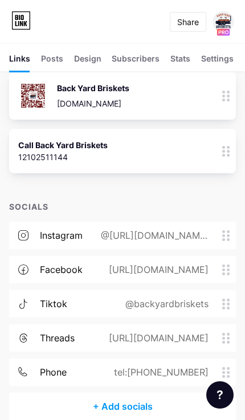
click at [228, 155] on circle at bounding box center [228, 155] width 3 height 3
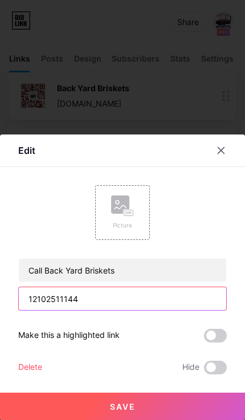
click at [126, 304] on input "12102511144" at bounding box center [123, 299] width 208 height 23
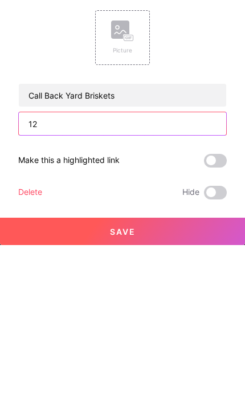
type input "1"
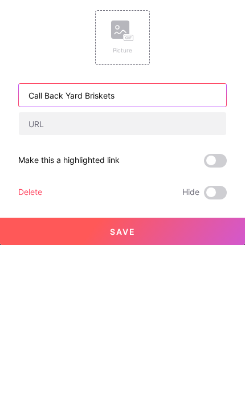
click at [190, 259] on input "Call Back Yard Briskets" at bounding box center [123, 270] width 208 height 23
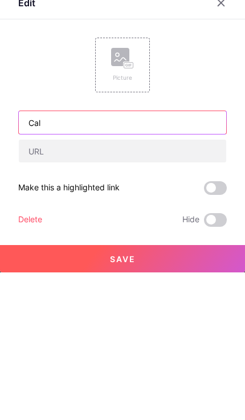
type input "Ca"
type input "2102511144"
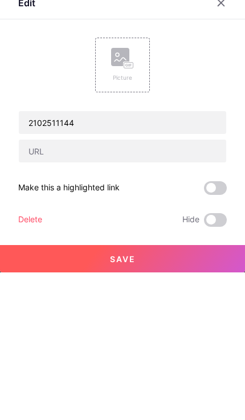
scroll to position [145, 0]
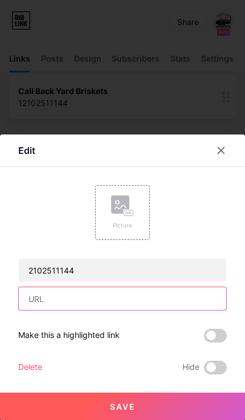
click at [190, 298] on input "text" at bounding box center [123, 299] width 208 height 23
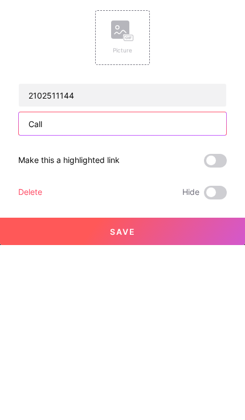
type input "Call"
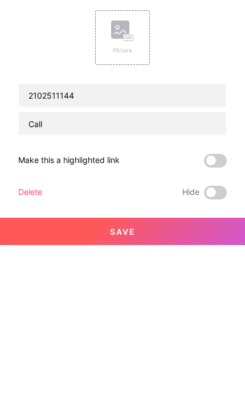
click at [31, 393] on button "Save" at bounding box center [122, 406] width 245 height 27
